Goal: Information Seeking & Learning: Learn about a topic

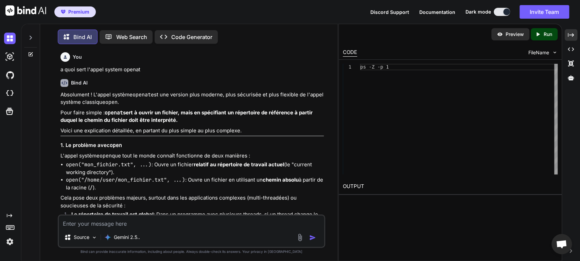
scroll to position [1861, 0]
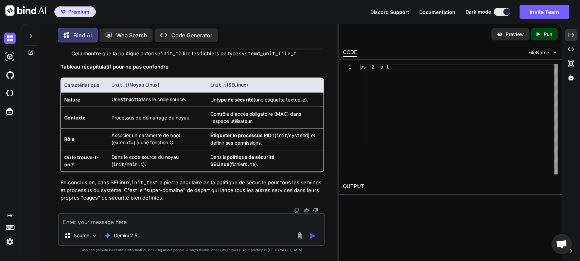
scroll to position [2612, 0]
drag, startPoint x: 121, startPoint y: 158, endPoint x: 179, endPoint y: 157, distance: 58.8
click at [179, 157] on td "Dans le code source du noyau ( init/main.c )." at bounding box center [157, 161] width 99 height 22
click at [237, 158] on strong "politique de sécurité SELinux" at bounding box center [242, 160] width 64 height 13
drag, startPoint x: 210, startPoint y: 157, endPoint x: 254, endPoint y: 165, distance: 44.6
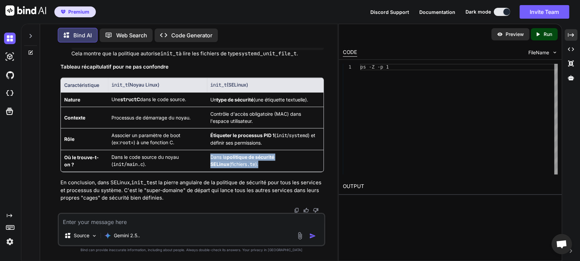
click at [254, 165] on td "Dans la politique de sécurité SELinux (fichiers .te )." at bounding box center [265, 161] width 117 height 22
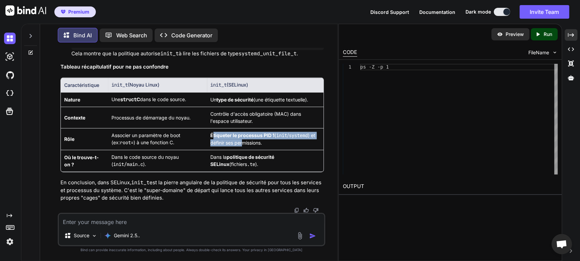
drag, startPoint x: 213, startPoint y: 136, endPoint x: 246, endPoint y: 146, distance: 34.1
click at [246, 146] on td "Étiqueter le processus PID 1 ( init / systemd ) et définir ses permissions." at bounding box center [265, 139] width 117 height 22
click at [271, 146] on td "Étiqueter le processus PID 1 ( init / systemd ) et définir ses permissions." at bounding box center [265, 139] width 117 height 22
